Goal: Find specific page/section: Find specific page/section

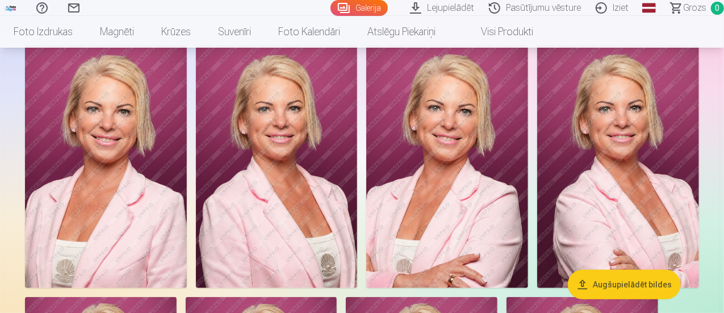
scroll to position [50, 0]
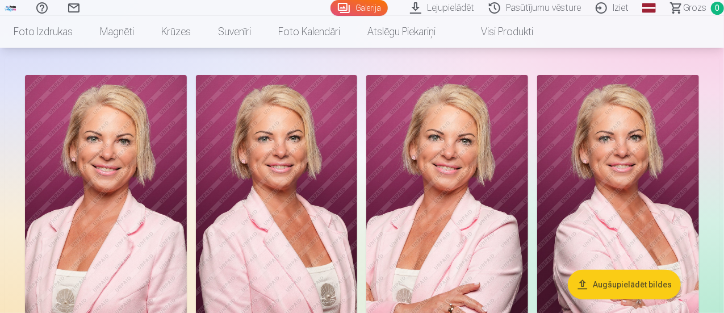
click at [528, 229] on img at bounding box center [447, 196] width 162 height 242
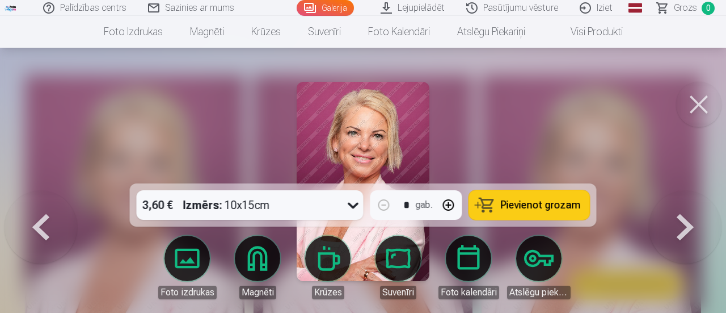
click at [693, 104] on button at bounding box center [698, 104] width 45 height 45
